Goal: Navigation & Orientation: Understand site structure

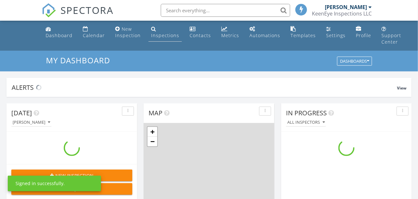
scroll to position [599, 428]
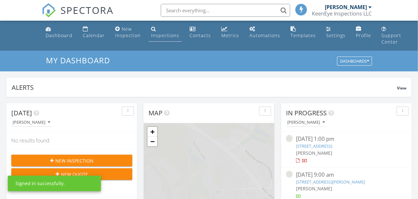
click at [158, 39] on link "Inspections" at bounding box center [164, 32] width 33 height 18
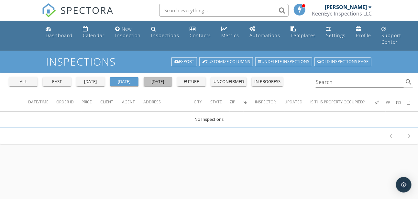
click at [162, 84] on div "[DATE]" at bounding box center [157, 82] width 23 height 6
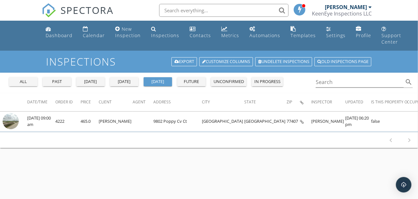
click at [98, 83] on div "[DATE]" at bounding box center [90, 82] width 23 height 6
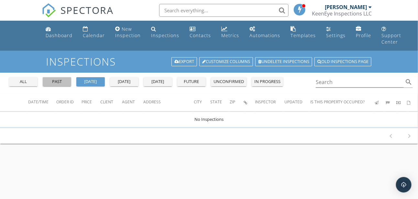
click at [61, 82] on div "past" at bounding box center [56, 82] width 23 height 6
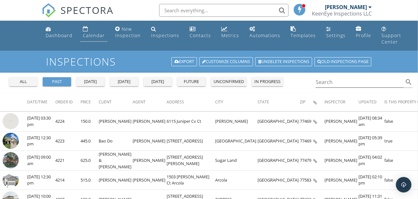
click at [92, 32] on div "Calendar" at bounding box center [94, 35] width 22 height 6
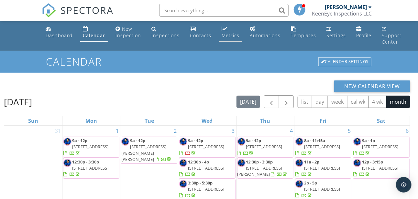
click at [231, 34] on div "Metrics" at bounding box center [231, 35] width 18 height 6
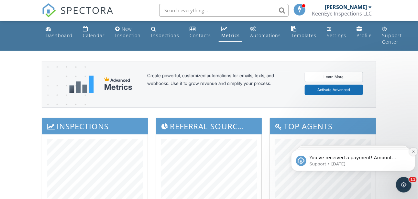
click at [412, 152] on icon "Dismiss notification" at bounding box center [413, 152] width 4 height 4
click at [412, 152] on icon "Dismiss notification" at bounding box center [413, 151] width 3 height 3
